Goal: Find contact information: Find contact information

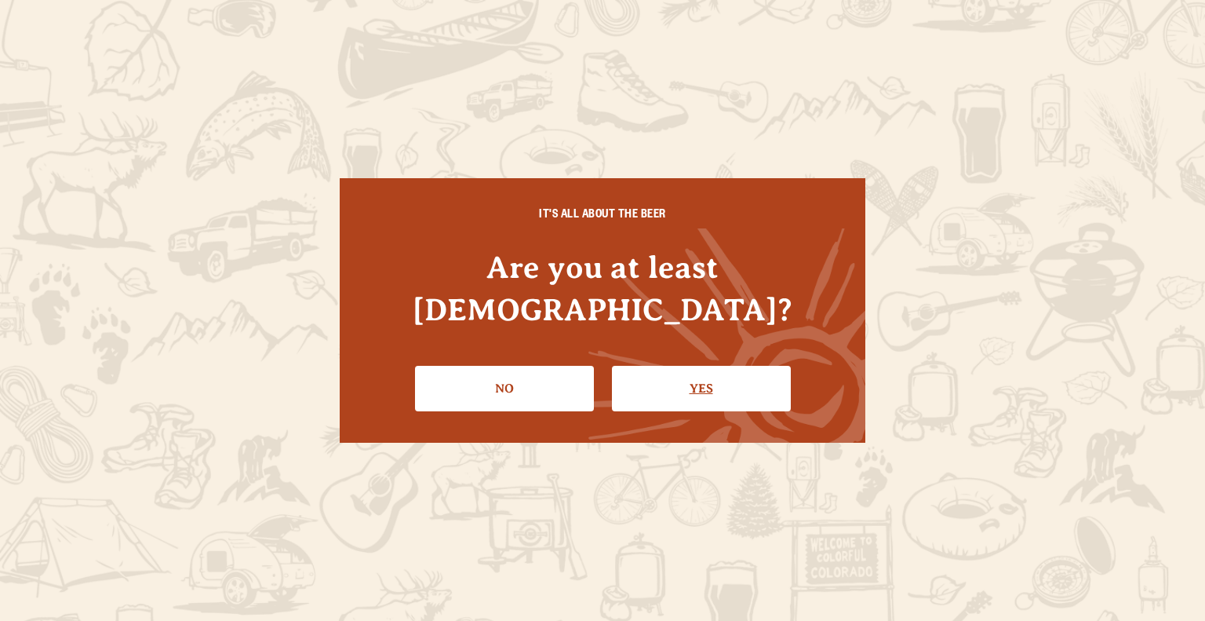
click at [658, 372] on link "Yes" at bounding box center [701, 389] width 179 height 46
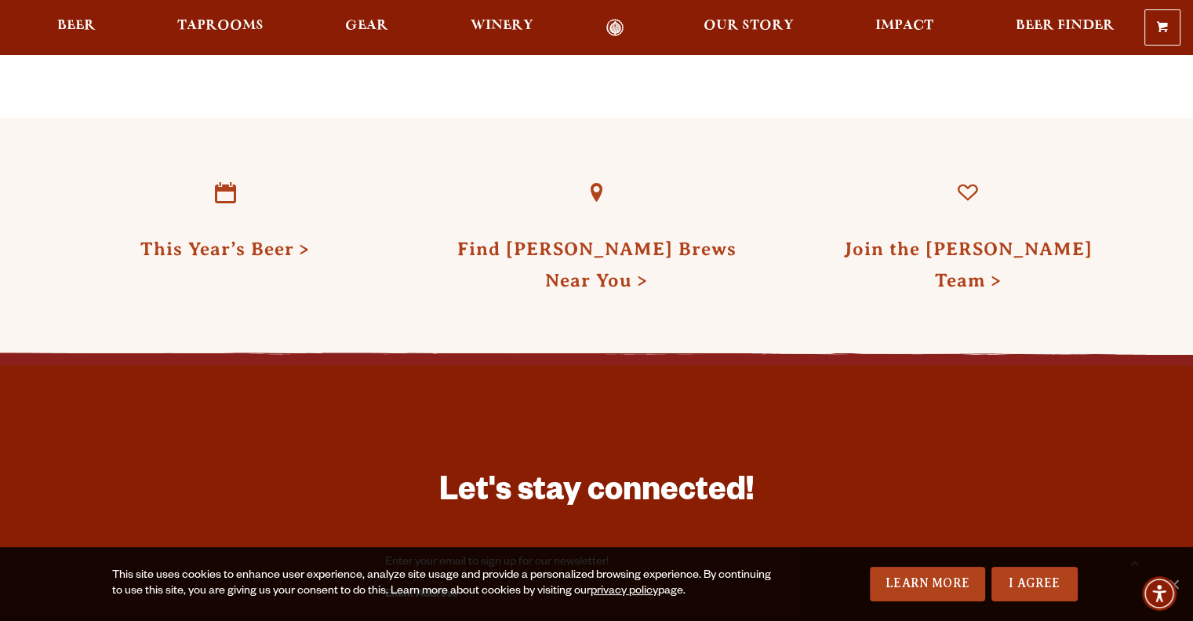
scroll to position [4237, 0]
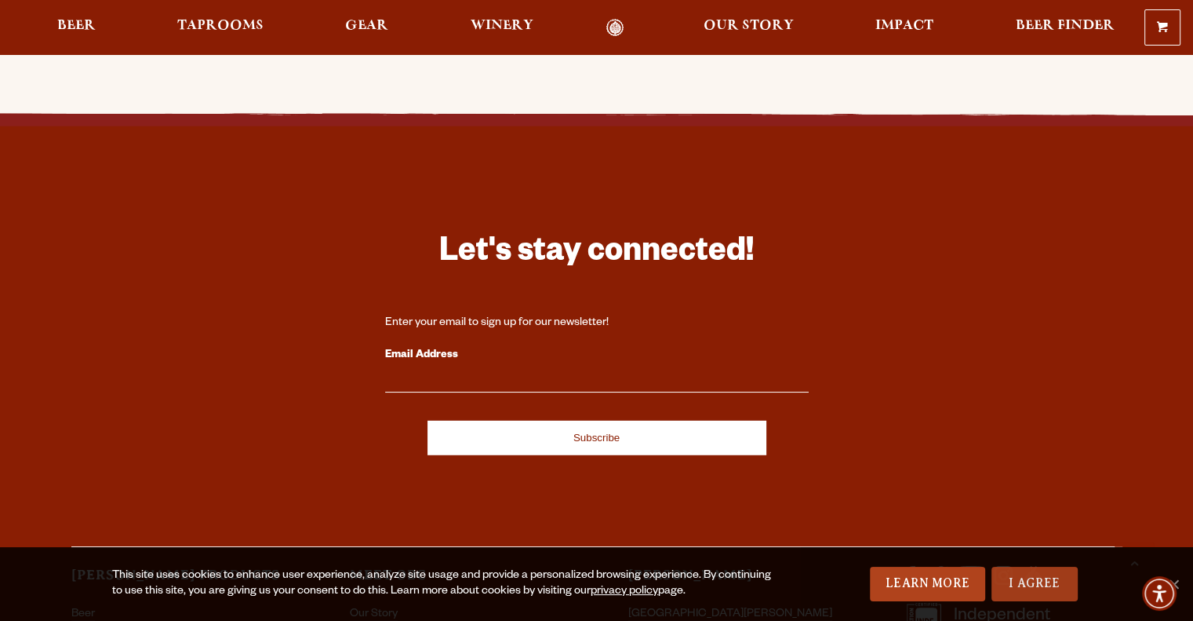
click at [1026, 583] on link "I Agree" at bounding box center [1035, 584] width 86 height 35
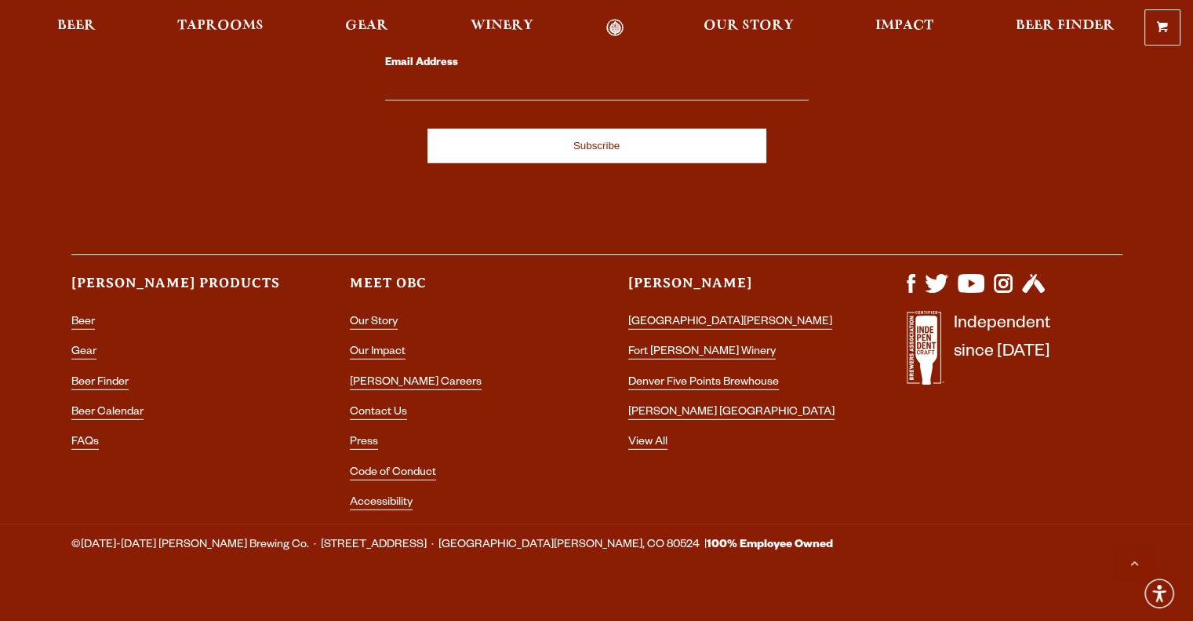
scroll to position [4531, 0]
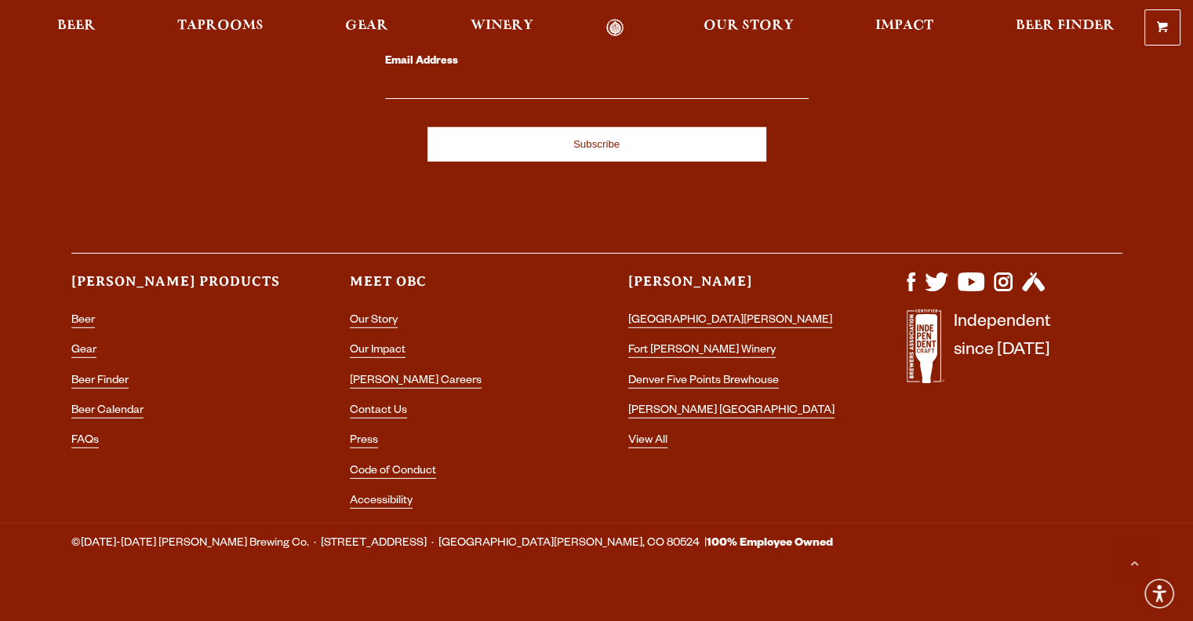
click at [744, 450] on div "Let's stay connected! Enter your email to sign up for our newsletter! Email Add…" at bounding box center [597, 210] width 1130 height 621
click at [1005, 476] on div "Let's stay connected! Enter your email to sign up for our newsletter! Email Add…" at bounding box center [597, 210] width 1130 height 621
click at [370, 405] on link "Contact Us" at bounding box center [378, 412] width 57 height 14
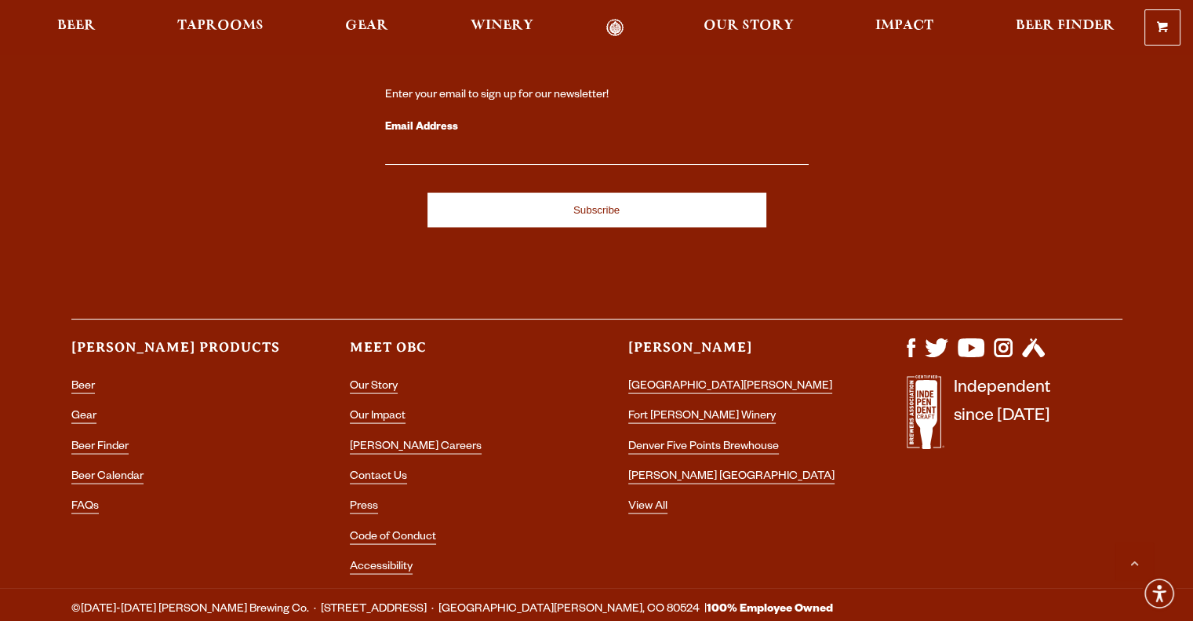
scroll to position [3088, 0]
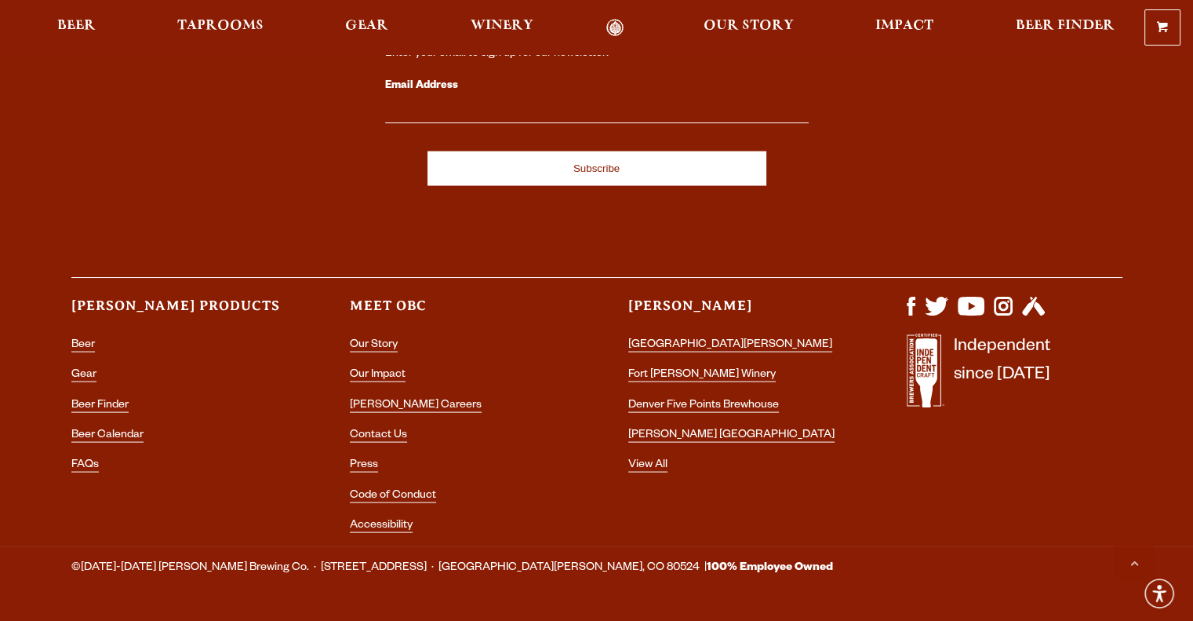
click at [869, 50] on div at bounding box center [596, 27] width 1193 height 55
click at [264, 185] on div "Let's stay connected! Enter your email to sign up for our newsletter! Email Add…" at bounding box center [597, 235] width 1130 height 621
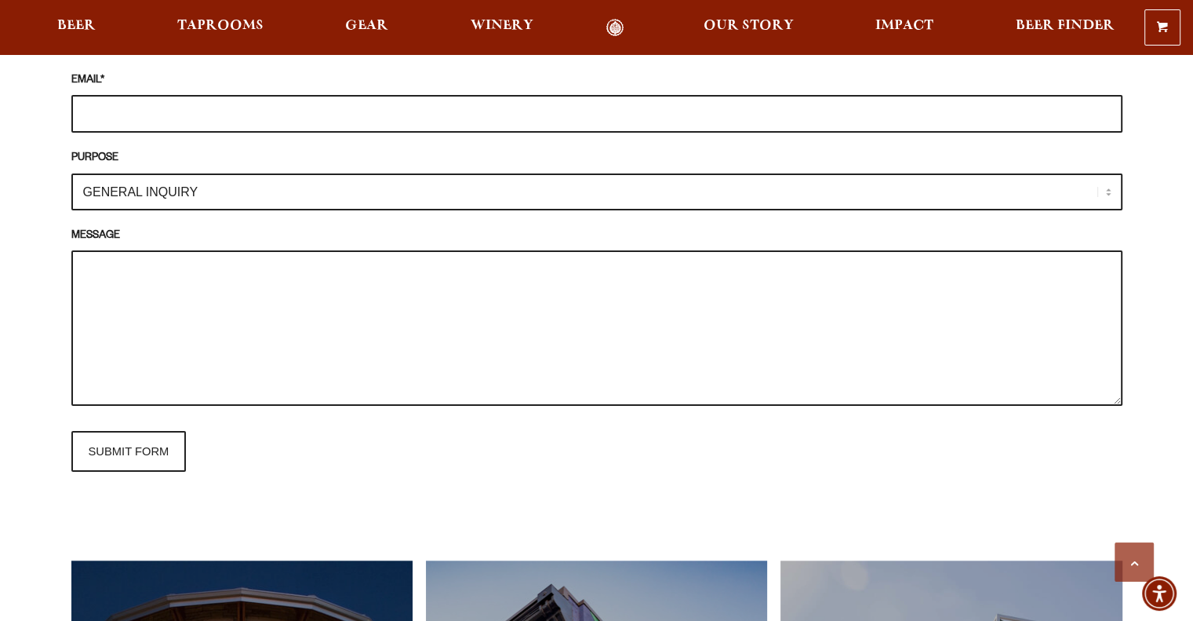
scroll to position [1361, 0]
